Goal: Find contact information: Find contact information

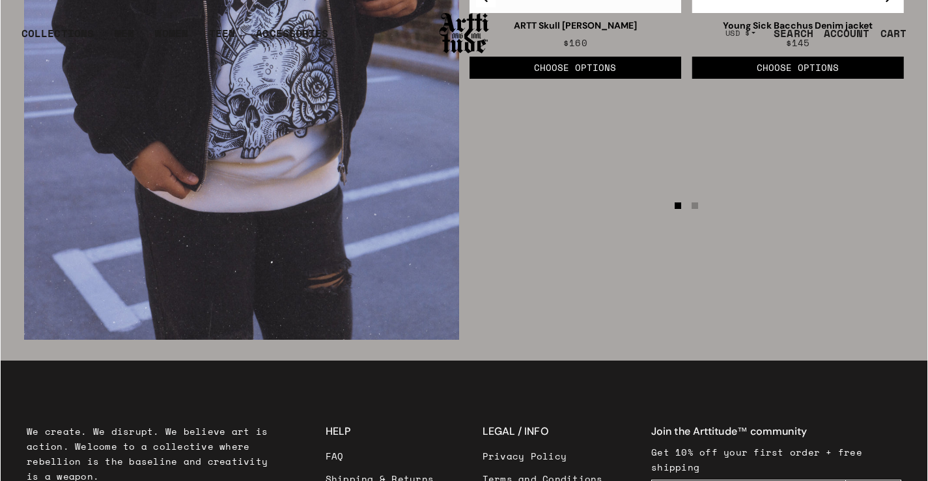
scroll to position [2143, 0]
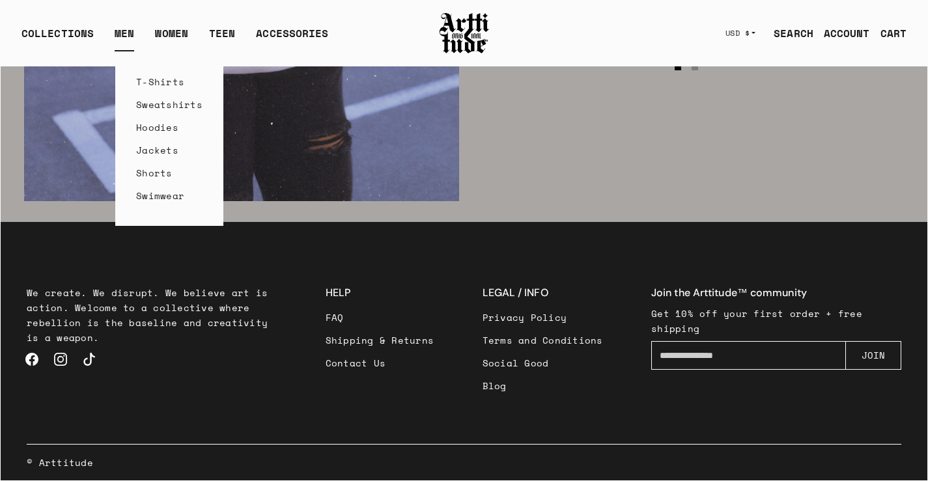
click at [158, 73] on link "T-Shirts" at bounding box center [169, 81] width 66 height 23
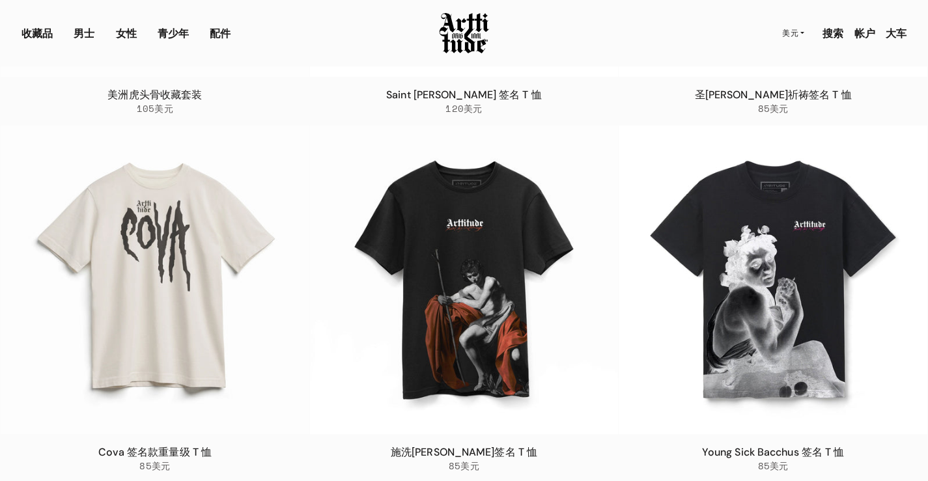
scroll to position [1043, 0]
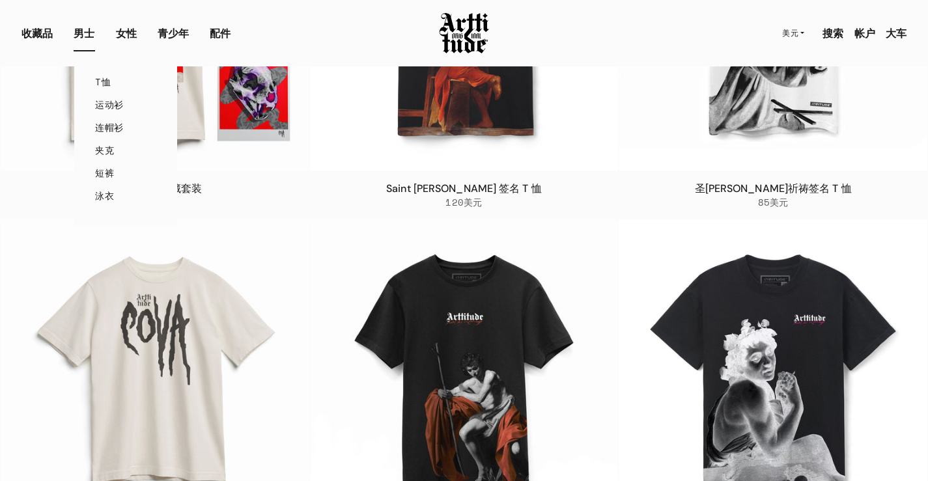
click at [117, 104] on font "运动衫" at bounding box center [109, 105] width 28 height 14
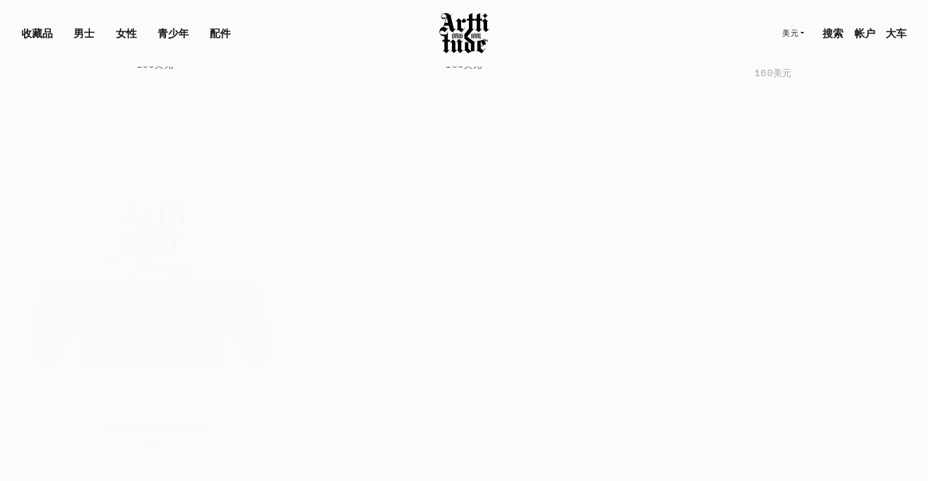
scroll to position [1614, 0]
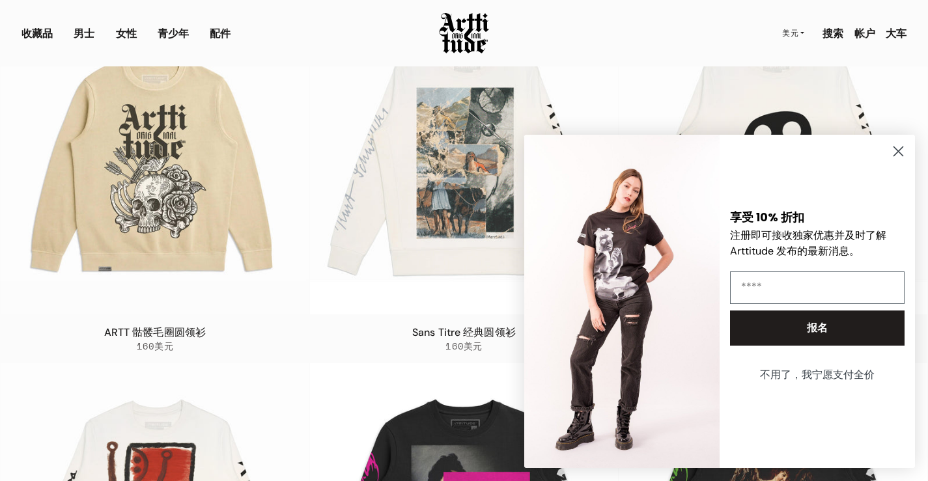
click at [900, 149] on icon "关闭对话框" at bounding box center [898, 151] width 9 height 9
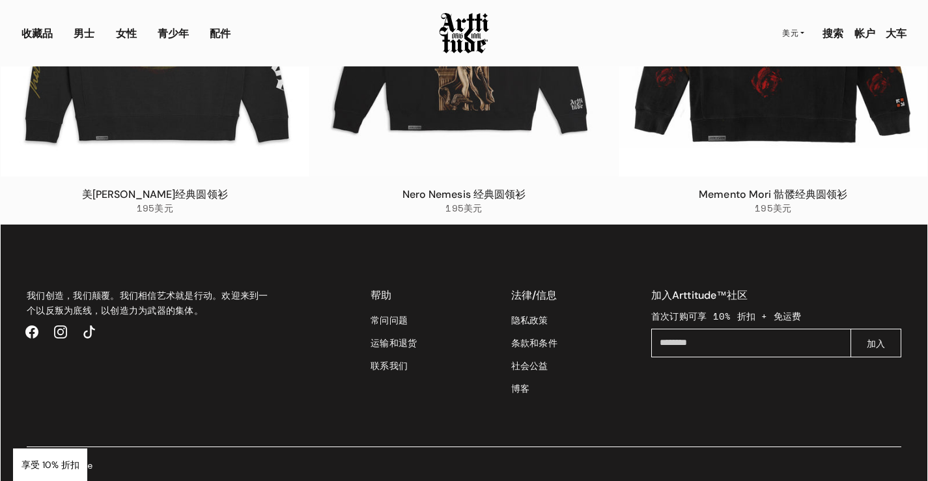
scroll to position [2470, 0]
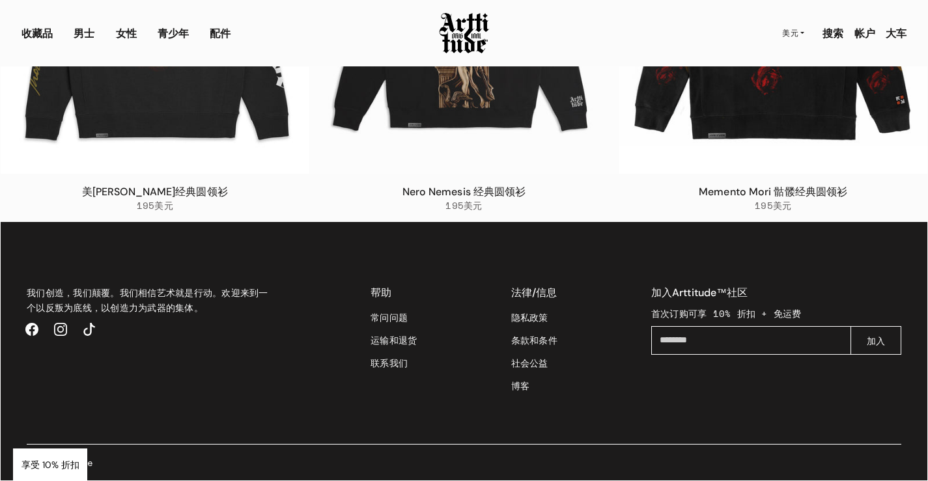
click at [407, 361] on font "联系我们" at bounding box center [389, 363] width 37 height 14
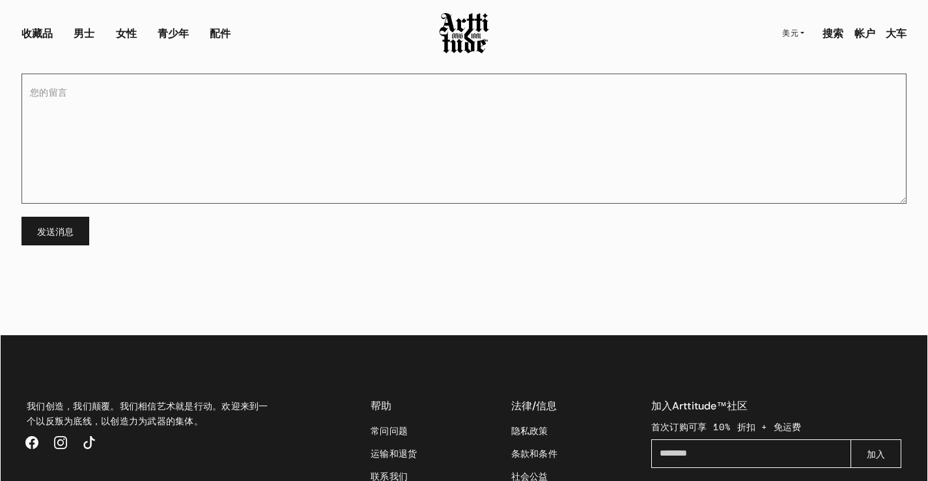
scroll to position [374, 0]
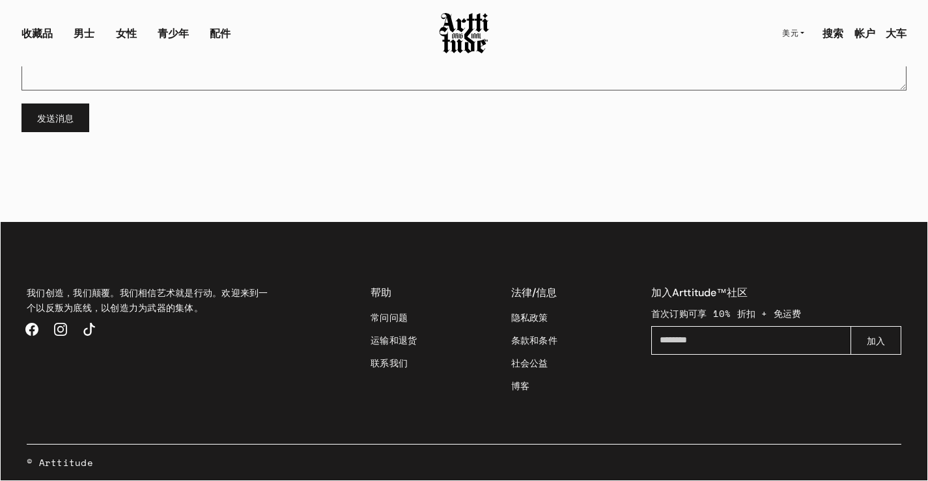
click at [38, 331] on link "Facebook" at bounding box center [32, 329] width 29 height 29
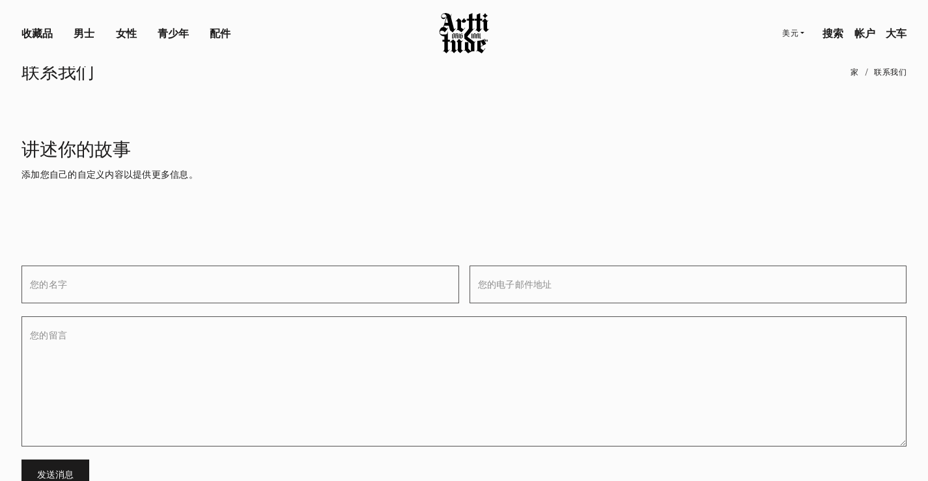
scroll to position [0, 0]
